Goal: Information Seeking & Learning: Check status

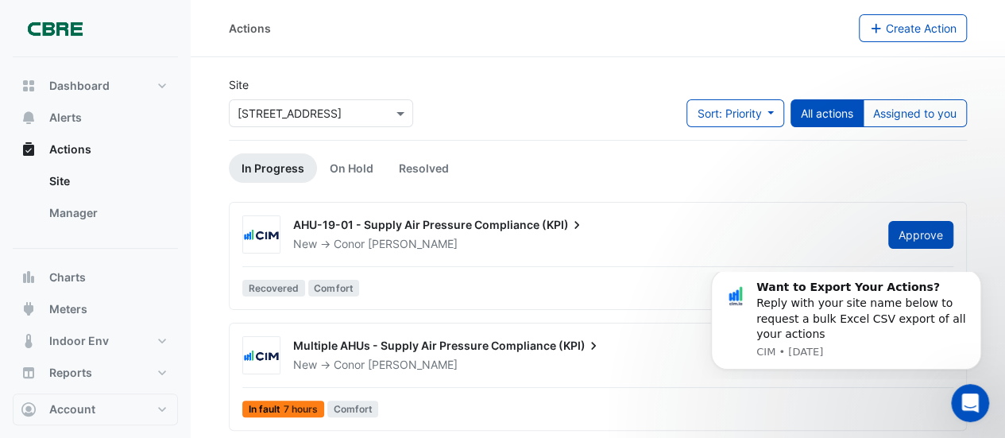
click at [456, 26] on div "Actions" at bounding box center [544, 28] width 630 height 28
click at [467, 17] on div "Actions" at bounding box center [544, 28] width 630 height 28
click at [353, 51] on div "Actions Create Action" at bounding box center [598, 28] width 815 height 57
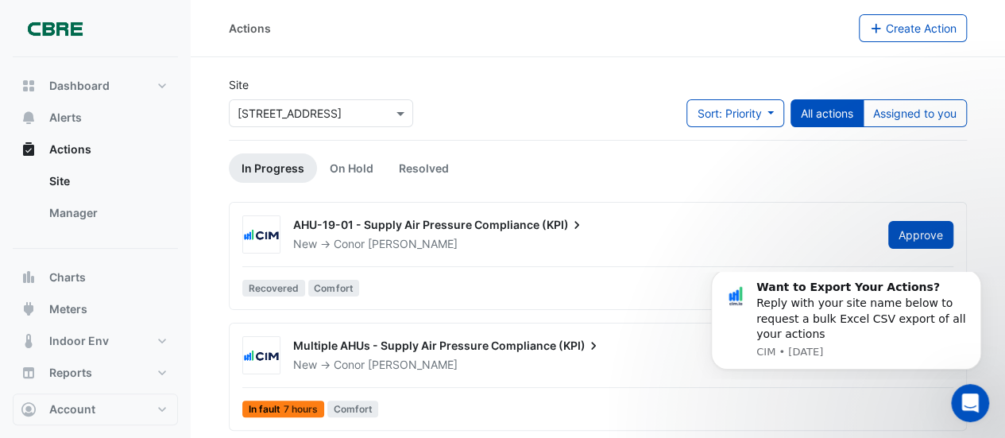
click at [293, 29] on div "Actions" at bounding box center [544, 28] width 630 height 28
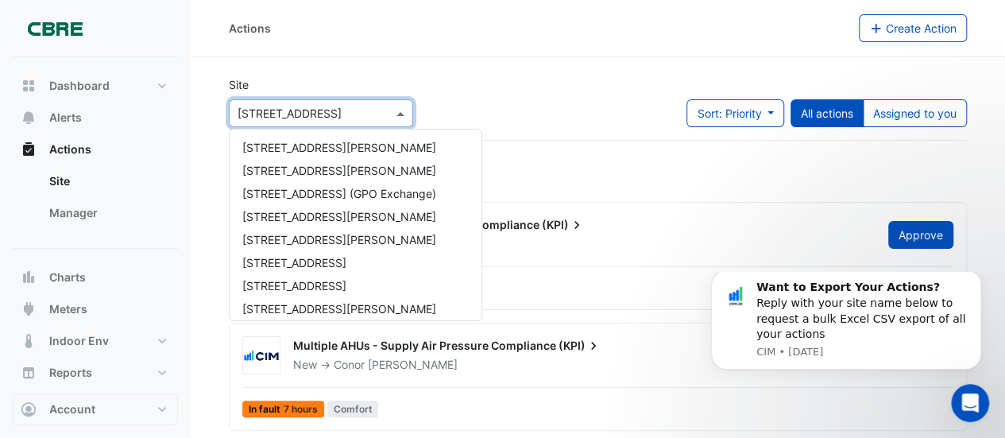
click at [327, 110] on input "text" at bounding box center [305, 114] width 135 height 17
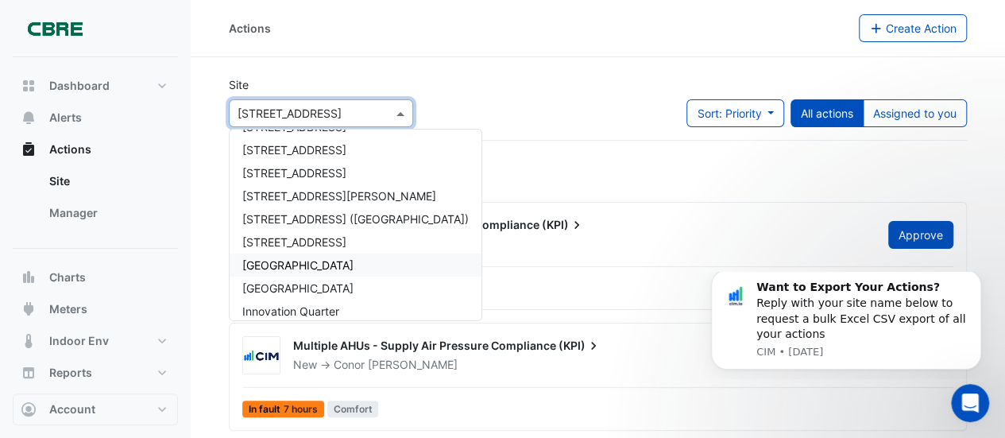
scroll to position [1102, 0]
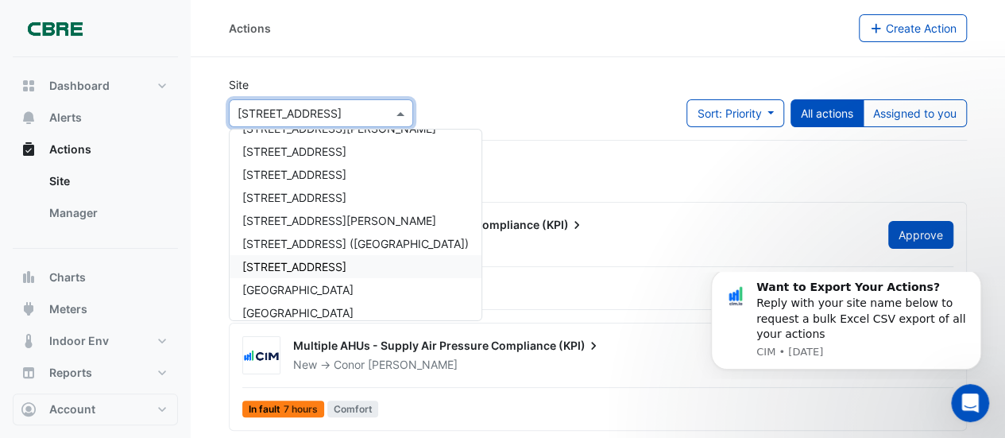
click at [292, 266] on span "[STREET_ADDRESS]" at bounding box center [294, 267] width 104 height 14
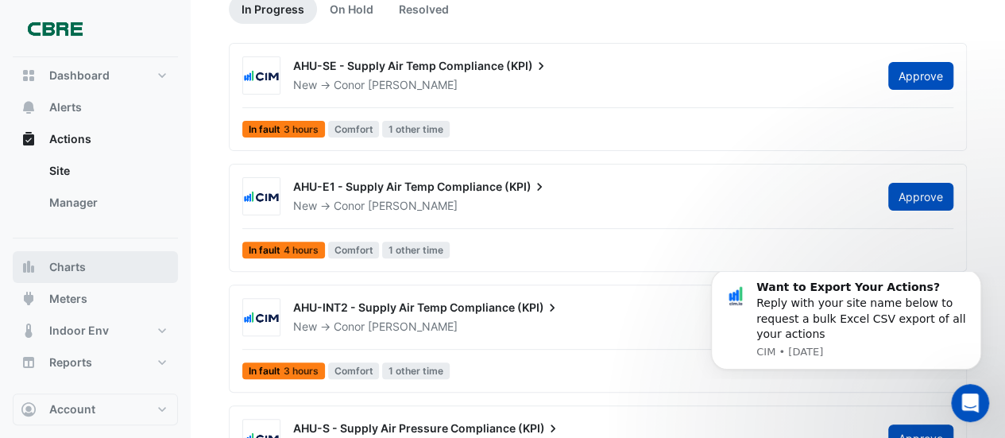
scroll to position [13, 0]
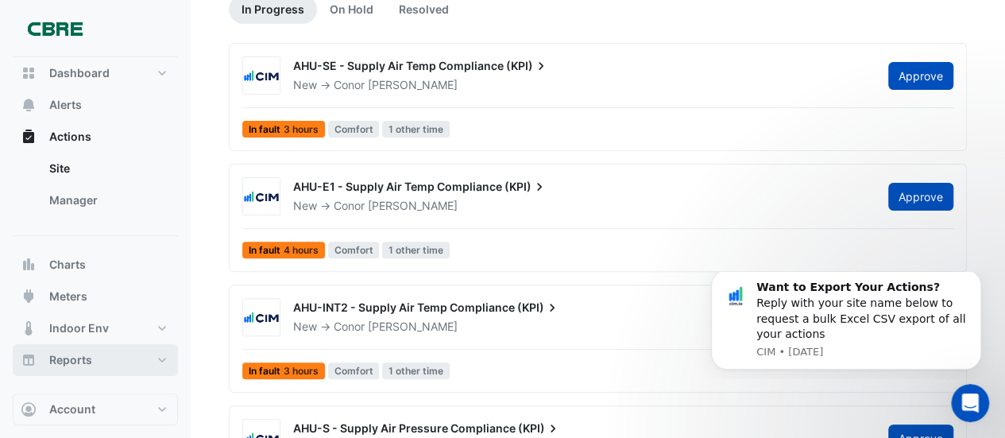
click at [122, 354] on button "Reports" at bounding box center [95, 360] width 165 height 32
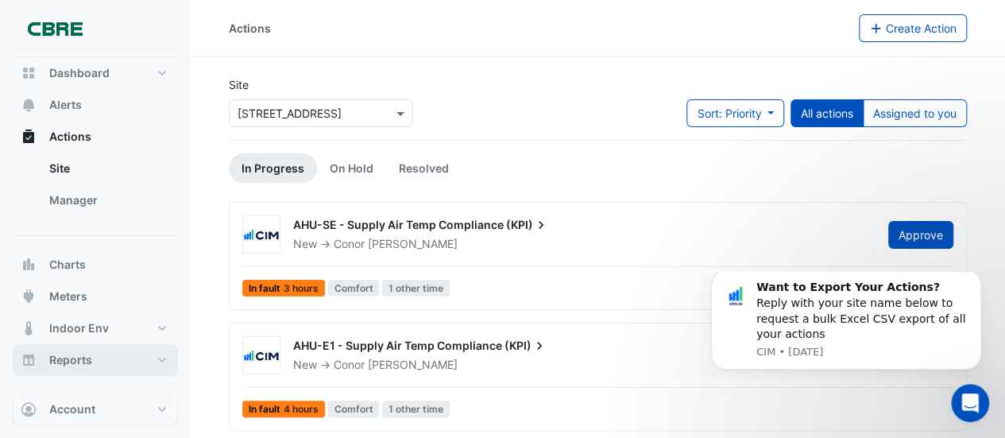
select select "***"
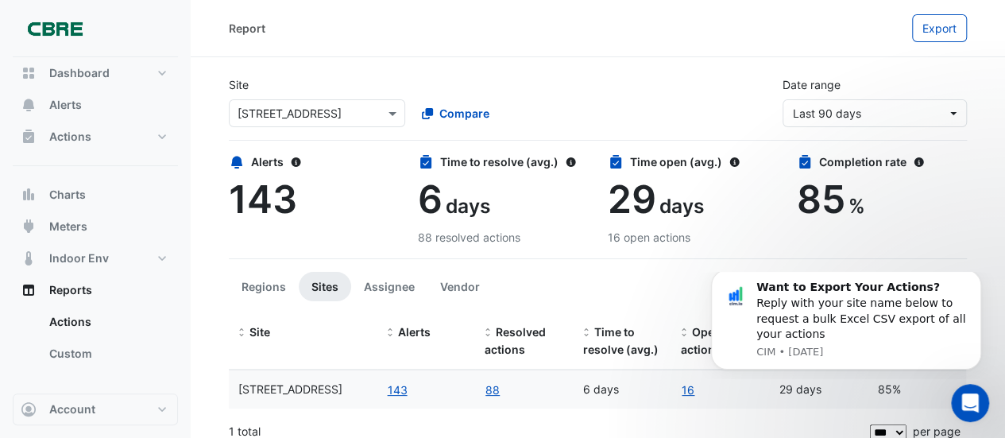
scroll to position [12, 0]
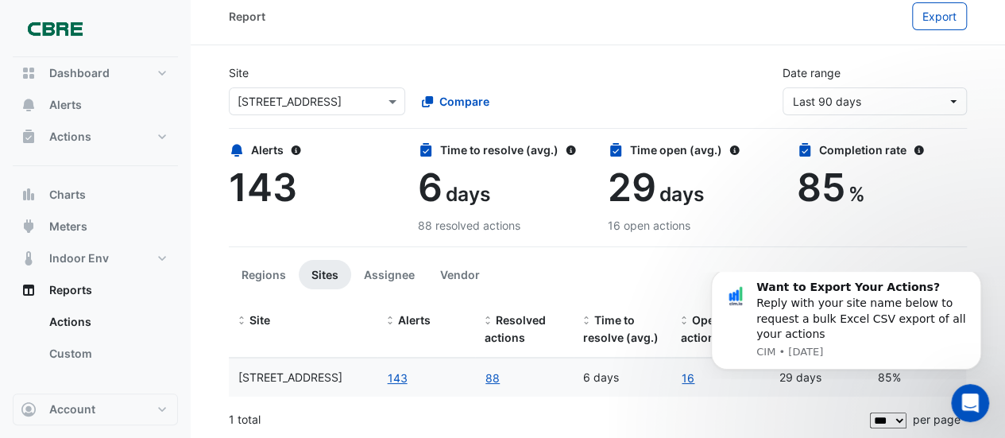
click at [369, 98] on div at bounding box center [317, 101] width 175 height 18
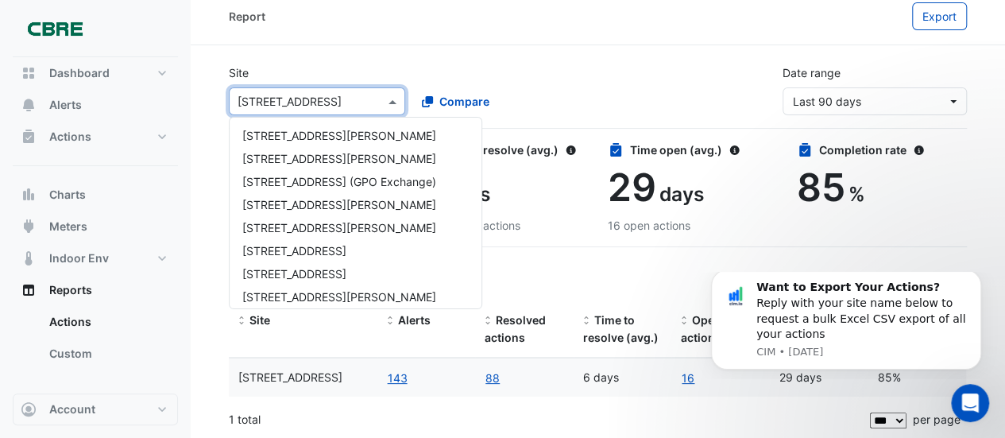
scroll to position [1182, 0]
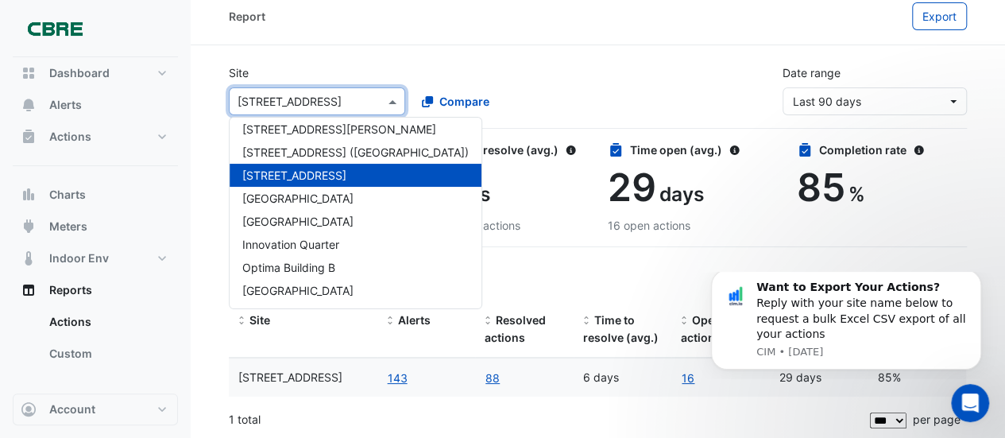
click at [556, 60] on div "Site × [GEOGRAPHIC_DATA] [GEOGRAPHIC_DATA][PERSON_NAME] [GEOGRAPHIC_DATA][PERSO…" at bounding box center [597, 84] width 757 height 64
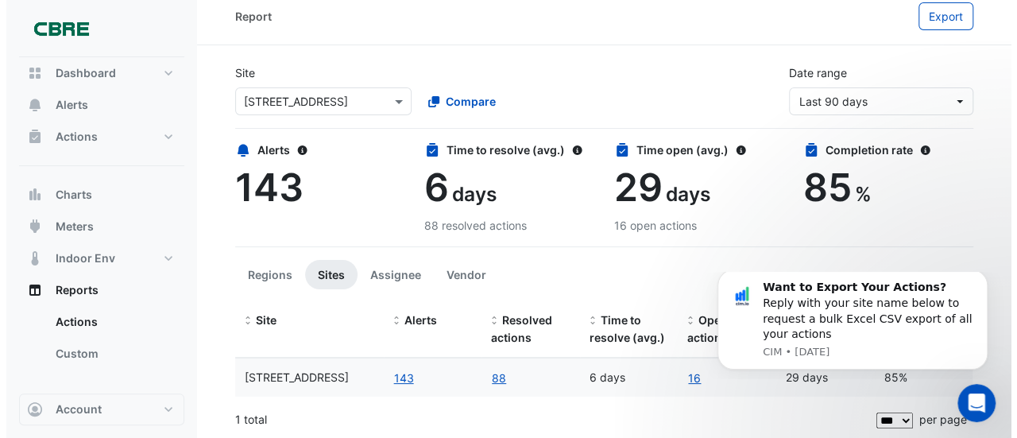
scroll to position [0, 0]
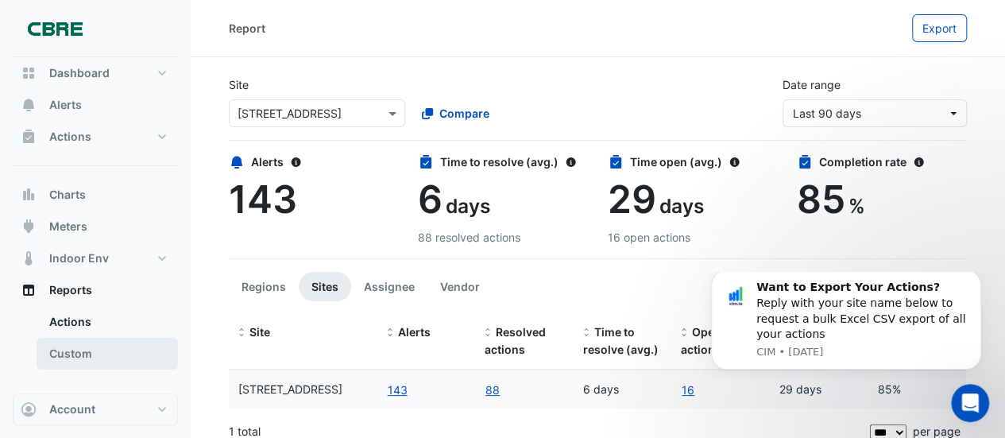
click at [81, 357] on link "Custom" at bounding box center [107, 354] width 141 height 32
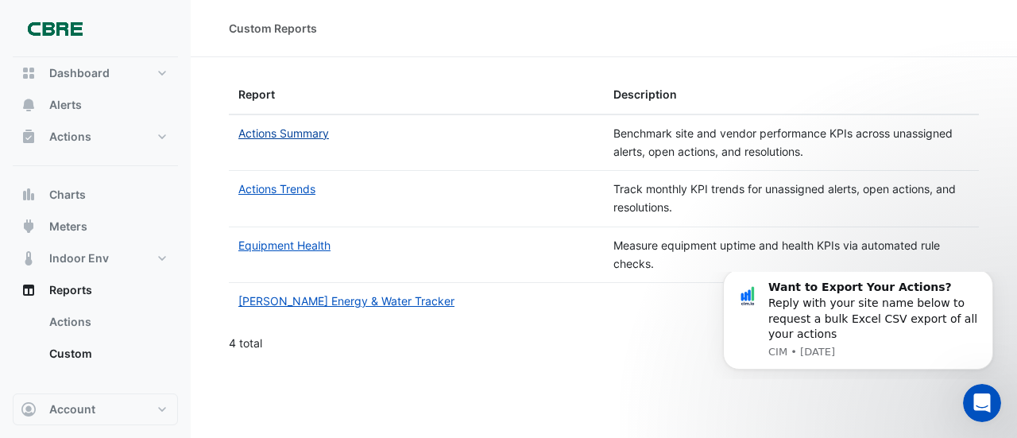
click at [300, 130] on link "Actions Summary" at bounding box center [283, 133] width 91 height 14
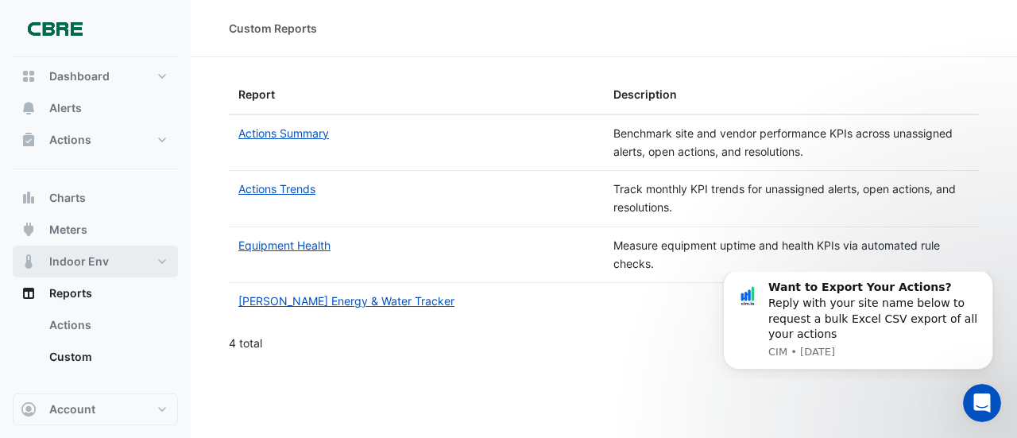
scroll to position [13, 0]
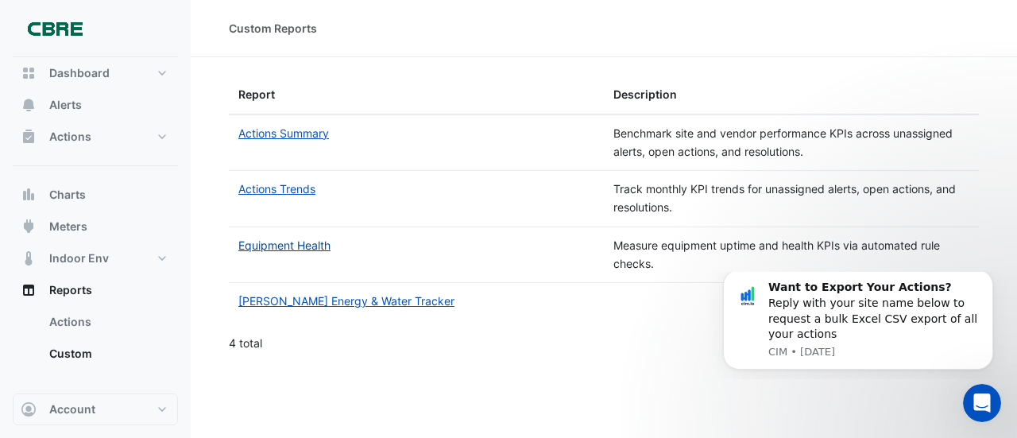
click at [275, 241] on link "Equipment Health" at bounding box center [284, 245] width 92 height 14
